Goal: Task Accomplishment & Management: Manage account settings

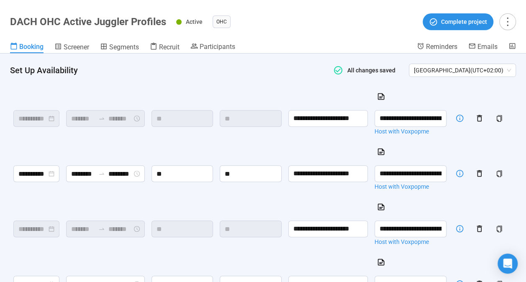
scroll to position [288, 0]
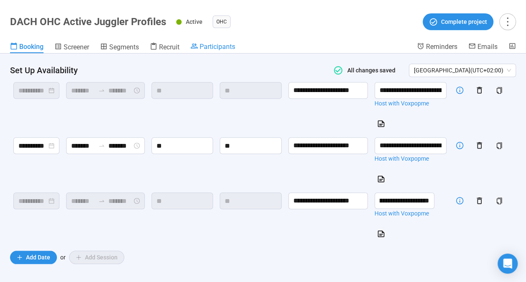
click at [203, 46] on span "Participants" at bounding box center [217, 47] width 36 height 8
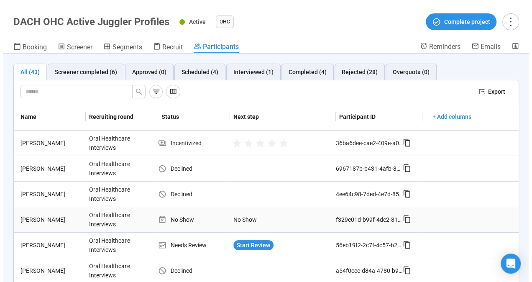
scroll to position [125, 0]
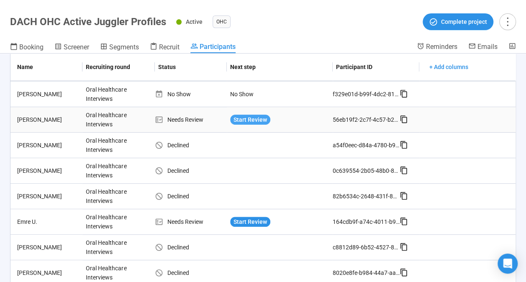
click at [249, 120] on span "Start Review" at bounding box center [249, 119] width 33 height 9
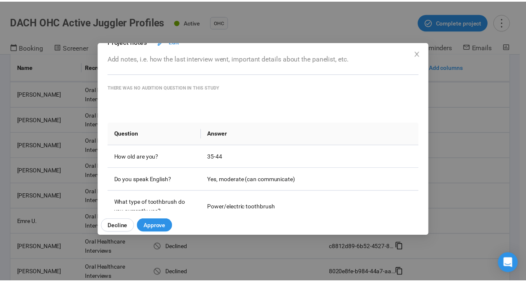
scroll to position [84, 0]
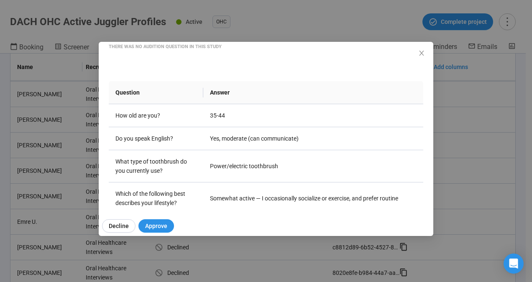
click at [416, 54] on div "[PERSON_NAME] Project notes Edit Add notes, i.e. how the last interview went, i…" at bounding box center [266, 126] width 334 height 169
click at [419, 53] on icon "close" at bounding box center [421, 53] width 7 height 7
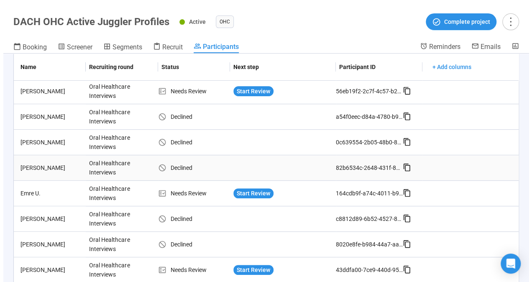
scroll to position [167, 0]
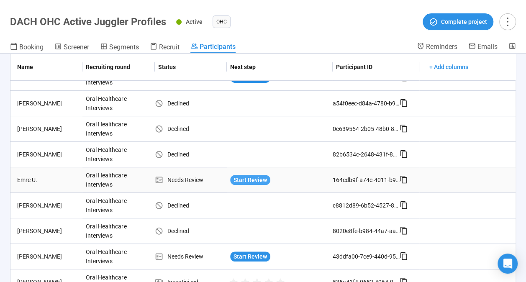
click at [255, 175] on span "Start Review" at bounding box center [249, 179] width 33 height 9
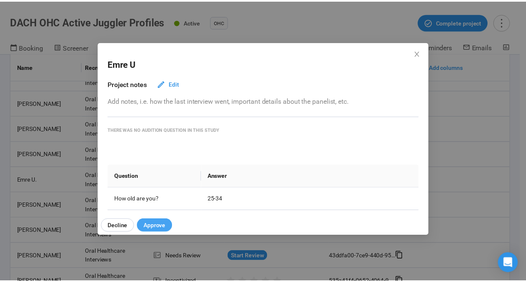
scroll to position [42, 0]
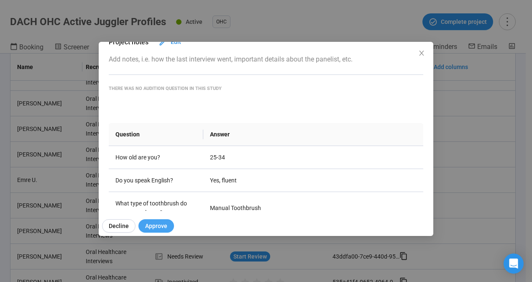
click at [164, 222] on span "Approve" at bounding box center [156, 225] width 22 height 9
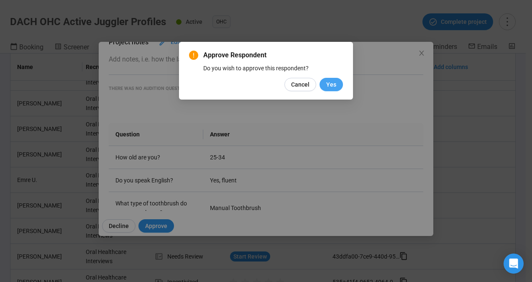
click at [334, 86] on span "Yes" at bounding box center [331, 84] width 10 height 9
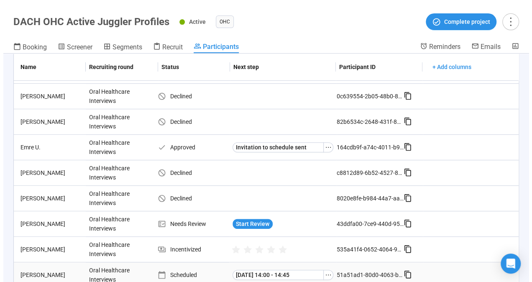
scroll to position [251, 0]
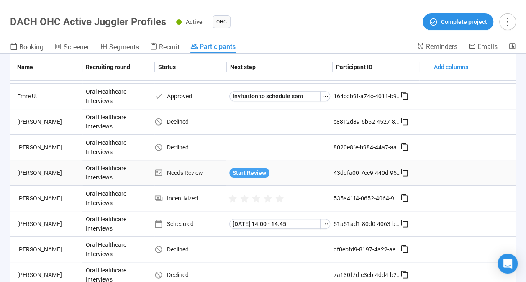
click at [258, 168] on span "Start Review" at bounding box center [248, 172] width 33 height 9
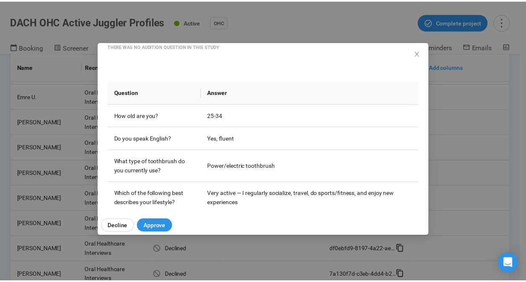
scroll to position [125, 0]
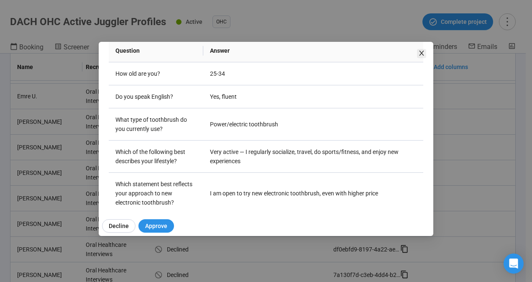
click at [423, 51] on icon "close" at bounding box center [421, 53] width 7 height 7
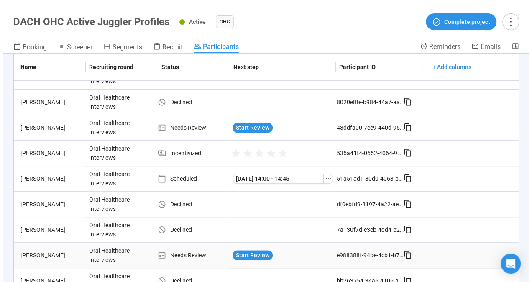
scroll to position [376, 0]
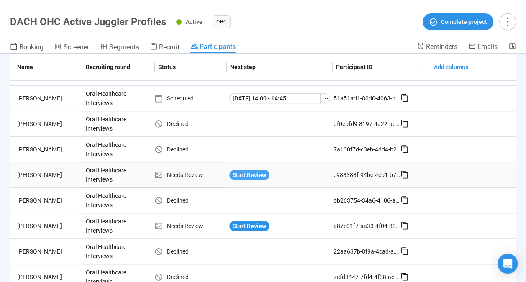
click at [241, 170] on span "Start Review" at bounding box center [248, 174] width 33 height 9
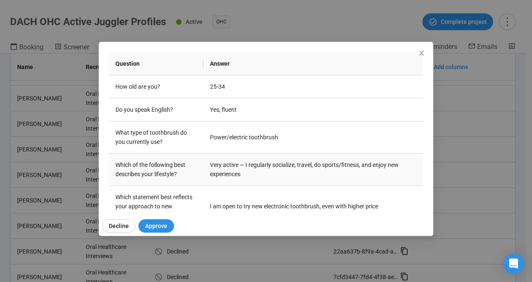
scroll to position [136, 0]
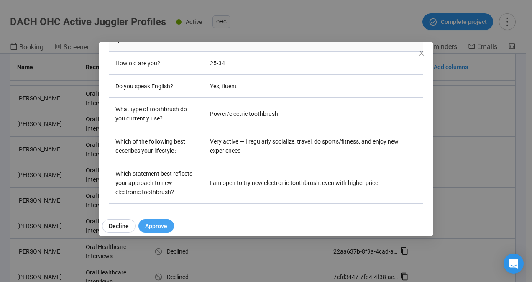
click at [157, 227] on span "Approve" at bounding box center [156, 225] width 22 height 9
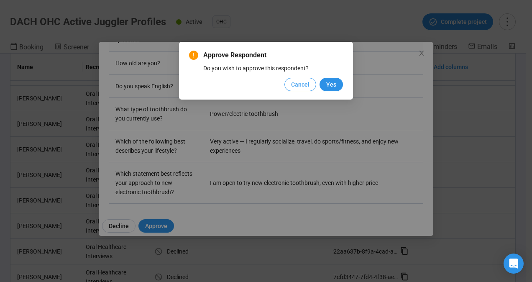
click at [305, 86] on span "Cancel" at bounding box center [300, 84] width 18 height 9
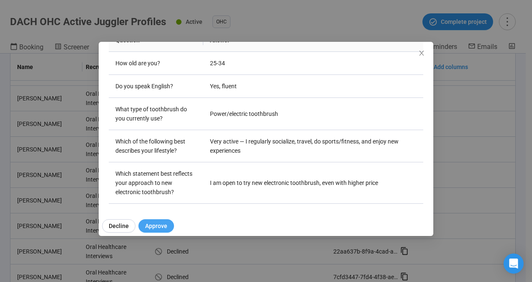
click at [161, 227] on span "Approve" at bounding box center [156, 225] width 22 height 9
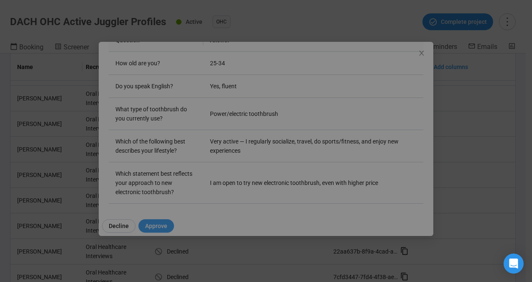
scroll to position [10, 0]
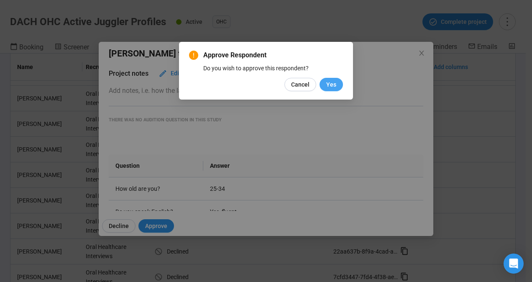
click at [335, 82] on span "Yes" at bounding box center [331, 84] width 10 height 9
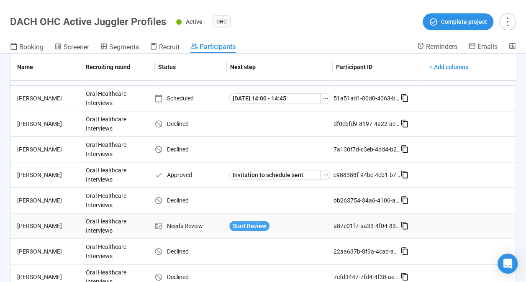
click at [247, 226] on span "Start Review" at bounding box center [248, 225] width 33 height 9
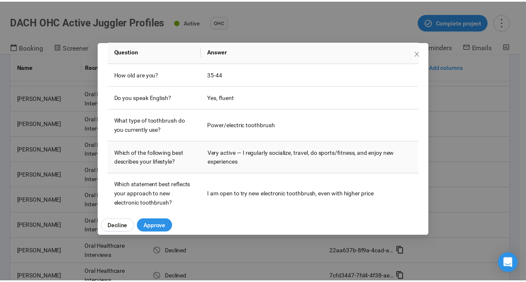
scroll to position [125, 0]
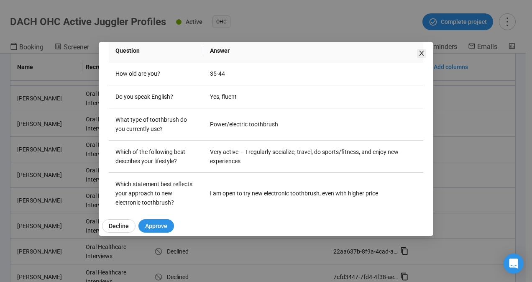
click at [422, 55] on icon "close" at bounding box center [421, 53] width 7 height 7
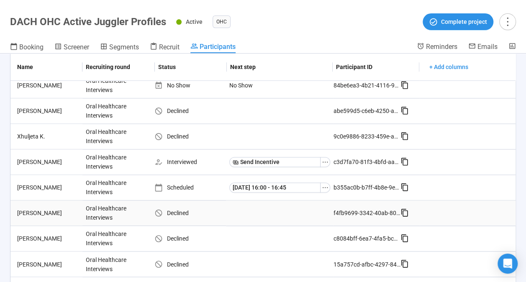
scroll to position [636, 0]
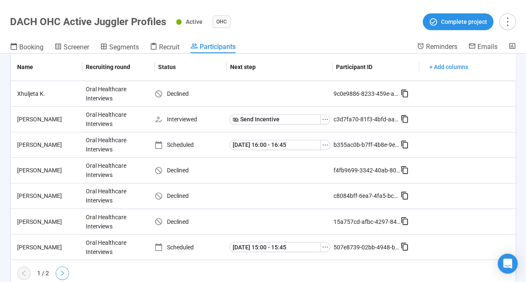
click at [59, 270] on icon "right" at bounding box center [62, 273] width 7 height 7
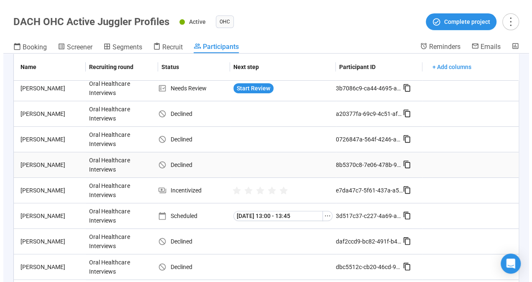
scroll to position [0, 0]
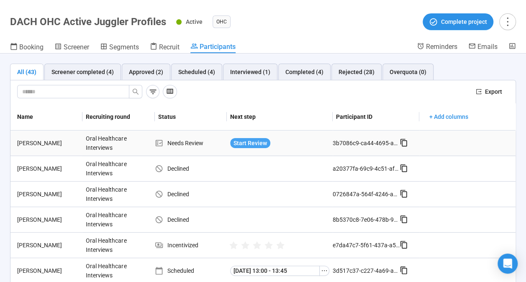
click at [234, 138] on span "Start Review" at bounding box center [249, 142] width 33 height 9
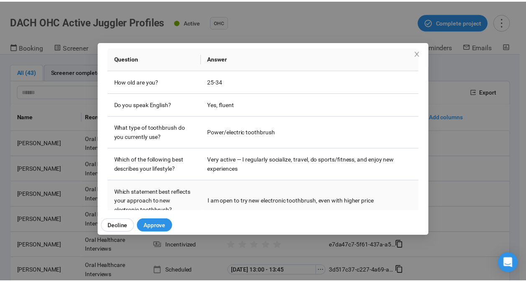
scroll to position [136, 0]
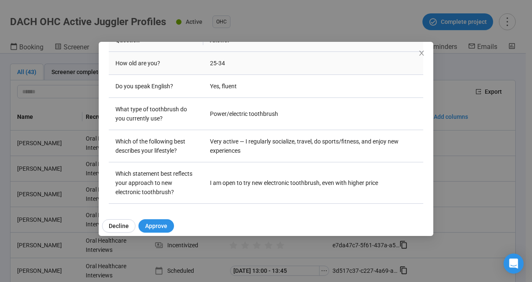
click at [415, 53] on td "25-34" at bounding box center [313, 63] width 220 height 23
click at [420, 52] on icon "close" at bounding box center [421, 53] width 5 height 5
